Goal: Information Seeking & Learning: Find specific fact

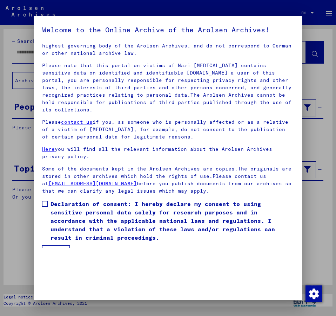
scroll to position [20, 0]
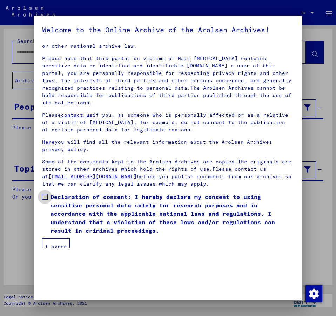
drag, startPoint x: 43, startPoint y: 189, endPoint x: 53, endPoint y: 212, distance: 25.3
click at [43, 194] on span at bounding box center [45, 197] width 6 height 6
click at [58, 238] on button "I agree" at bounding box center [56, 246] width 28 height 17
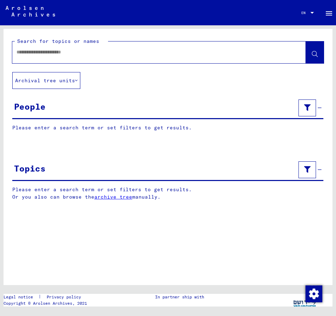
click at [37, 53] on input "text" at bounding box center [153, 51] width 273 height 7
type input "**********"
click at [311, 53] on button at bounding box center [315, 52] width 18 height 22
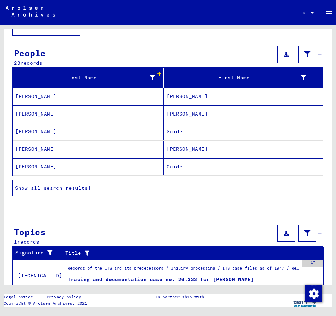
scroll to position [76, 0]
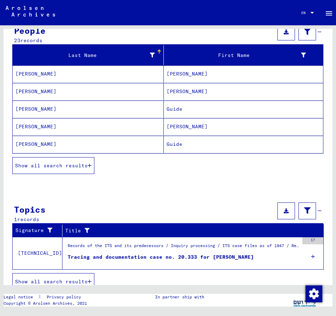
click at [57, 166] on span "Show all search results" at bounding box center [51, 165] width 73 height 6
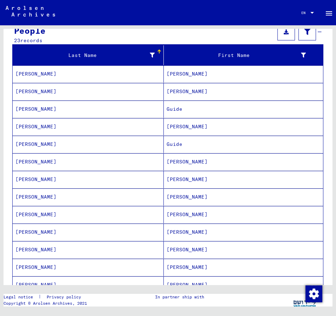
click at [202, 279] on mat-cell "[PERSON_NAME]" at bounding box center [243, 284] width 159 height 17
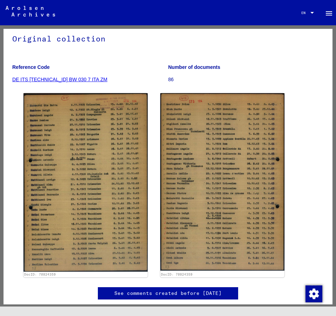
scroll to position [76, 0]
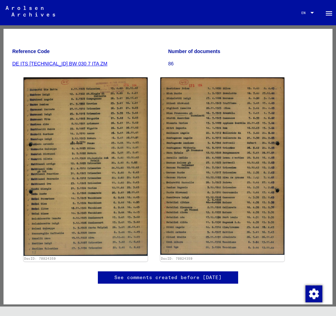
click at [315, 184] on div "DocID: 70824359 DocID: 70824359" at bounding box center [168, 169] width 295 height 190
click at [112, 44] on figure "Reference Code DE ITS [TECHNICAL_ID] BW 030 7 ITA ZM" at bounding box center [90, 59] width 156 height 32
